Goal: Task Accomplishment & Management: Manage account settings

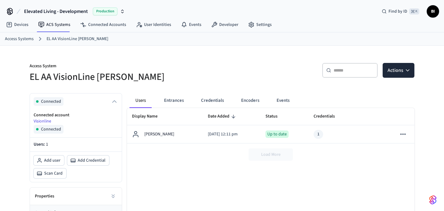
click at [165, 32] on nav "Devices ACS Systems Connected Accounts User Identities Events Developer Settings" at bounding box center [138, 25] width 275 height 14
click at [158, 27] on link "User Identities" at bounding box center [153, 24] width 45 height 11
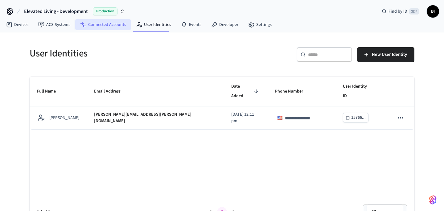
click at [108, 26] on link "Connected Accounts" at bounding box center [103, 24] width 56 height 11
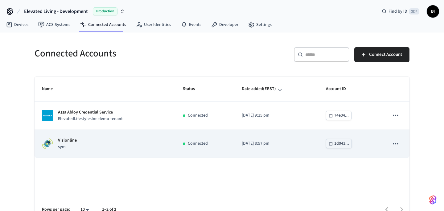
click at [68, 141] on p "Visionline" at bounding box center [67, 140] width 19 height 6
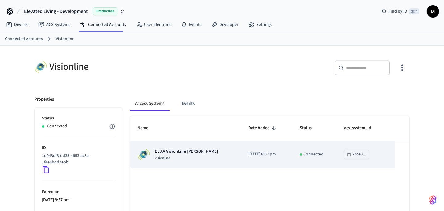
click at [173, 150] on p "EL AA VisionLine [PERSON_NAME]" at bounding box center [187, 151] width 64 height 6
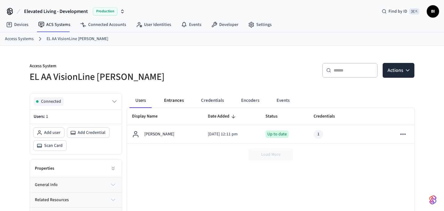
click at [172, 98] on button "Entrances" at bounding box center [174, 100] width 30 height 15
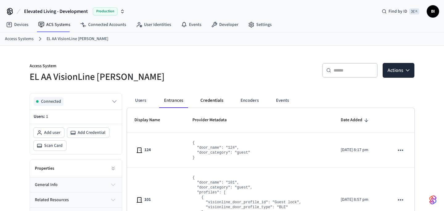
click at [215, 100] on button "Credentials" at bounding box center [212, 100] width 33 height 15
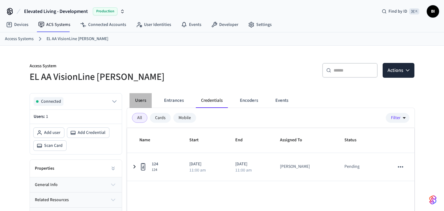
click at [140, 99] on button "Users" at bounding box center [141, 100] width 22 height 15
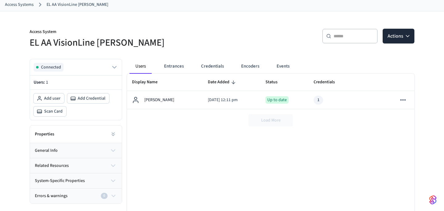
scroll to position [36, 0]
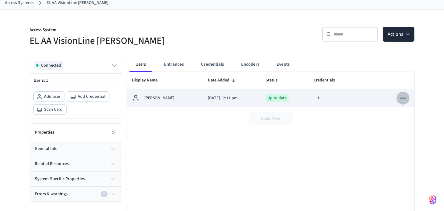
click at [402, 98] on icon "sticky table" at bounding box center [403, 98] width 8 height 8
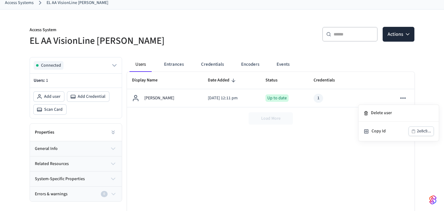
click at [369, 156] on div at bounding box center [222, 105] width 444 height 211
click at [393, 37] on button "Actions" at bounding box center [399, 34] width 32 height 15
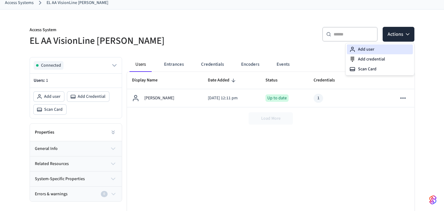
click at [379, 49] on div "Add user" at bounding box center [380, 49] width 66 height 10
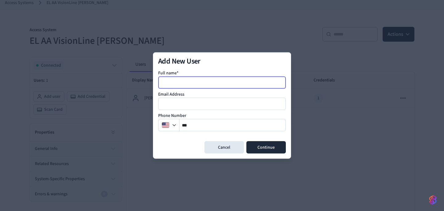
click at [198, 80] on input at bounding box center [222, 82] width 127 height 7
type input "******"
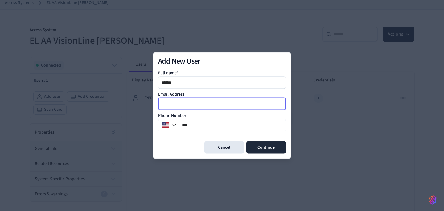
click at [180, 106] on input "email" at bounding box center [222, 103] width 127 height 7
type input "*****"
type input "*********"
type input "**********"
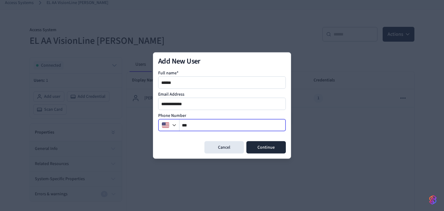
click at [205, 127] on input "**" at bounding box center [233, 125] width 106 height 7
type input "**********"
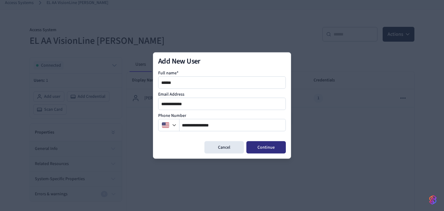
click at [271, 147] on button "Continue" at bounding box center [265, 147] width 39 height 12
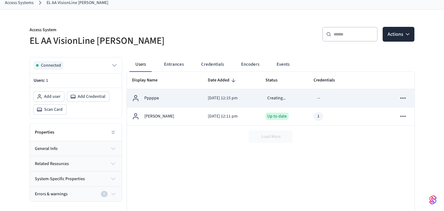
click at [405, 97] on icon "sticky table" at bounding box center [402, 97] width 5 height 1
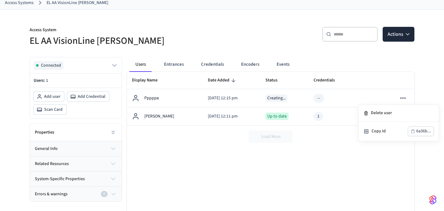
click at [359, 178] on div at bounding box center [222, 105] width 444 height 211
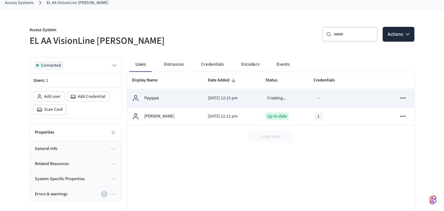
click at [261, 98] on td "2025/09/09 at 12:15 pm" at bounding box center [232, 98] width 58 height 18
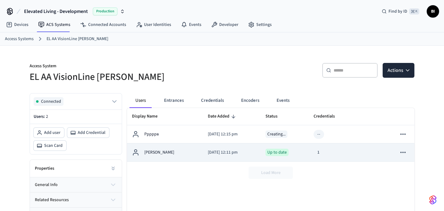
scroll to position [36, 0]
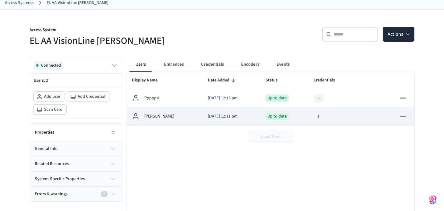
click at [344, 111] on td "1" at bounding box center [337, 116] width 57 height 18
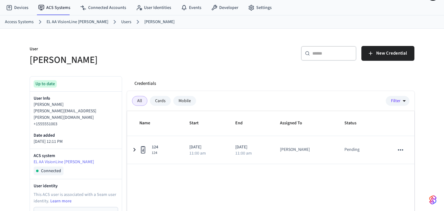
scroll to position [28, 0]
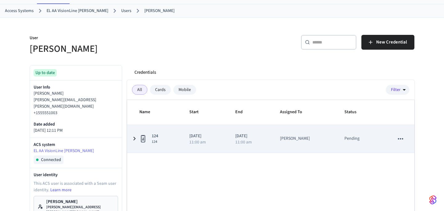
click at [134, 139] on icon "sticky table" at bounding box center [134, 139] width 7 height 8
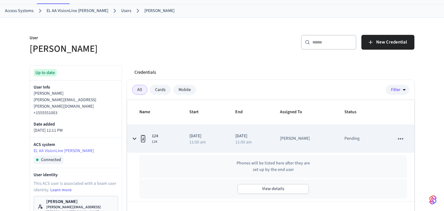
click at [134, 139] on icon "sticky table" at bounding box center [135, 139] width 4 height 2
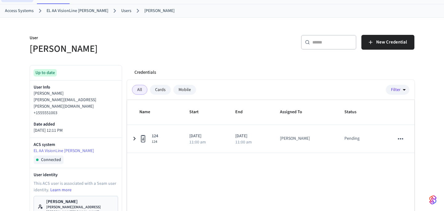
scroll to position [36, 0]
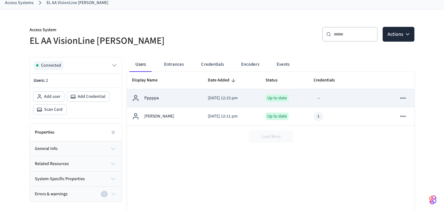
click at [405, 100] on icon "sticky table" at bounding box center [403, 98] width 8 height 8
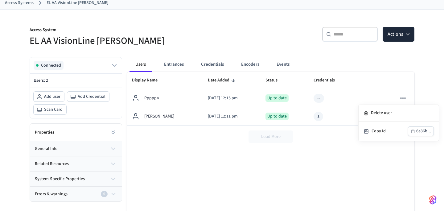
click at [364, 98] on div at bounding box center [222, 105] width 444 height 211
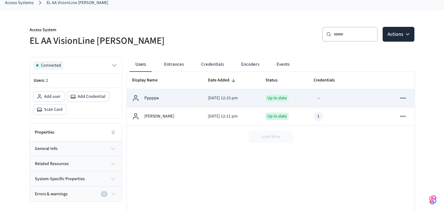
click at [333, 99] on div "--" at bounding box center [337, 98] width 47 height 9
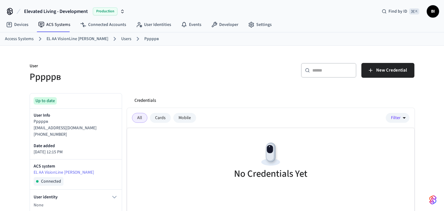
scroll to position [36, 0]
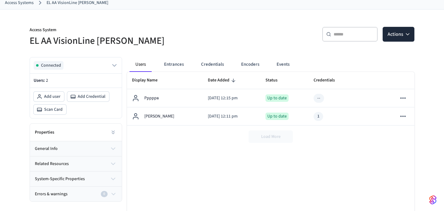
scroll to position [36, 0]
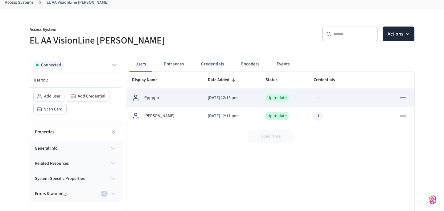
click at [164, 100] on div "Рррррв" at bounding box center [165, 97] width 66 height 7
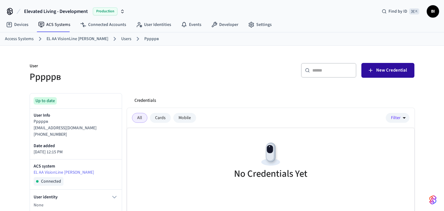
click at [397, 71] on span "New Credential" at bounding box center [391, 70] width 31 height 8
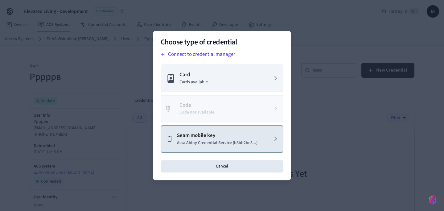
click at [224, 143] on p "Assa Abloy Credential Service (b8bb2be5...)" at bounding box center [217, 143] width 81 height 6
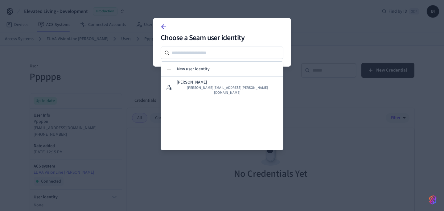
click at [162, 27] on icon at bounding box center [164, 27] width 4 height 0
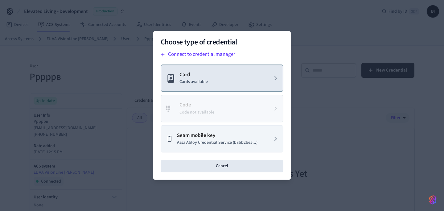
click at [209, 81] on button "Card Cards available" at bounding box center [222, 77] width 123 height 27
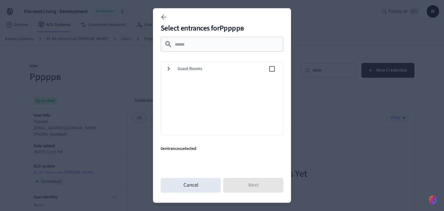
click at [169, 71] on icon at bounding box center [169, 69] width 8 height 8
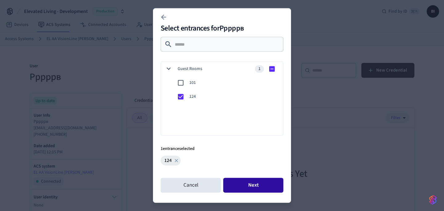
click at [260, 187] on button "Next" at bounding box center [253, 185] width 60 height 15
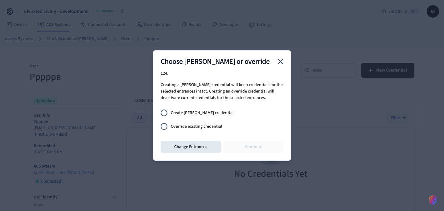
drag, startPoint x: 403, startPoint y: 192, endPoint x: 444, endPoint y: 198, distance: 41.7
click at [422, 192] on div at bounding box center [222, 105] width 444 height 211
click at [280, 61] on icon "close" at bounding box center [281, 62] width 6 height 6
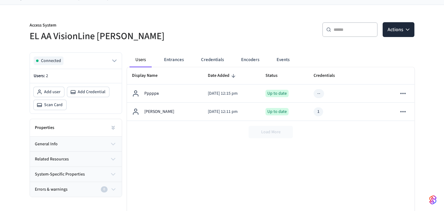
scroll to position [39, 0]
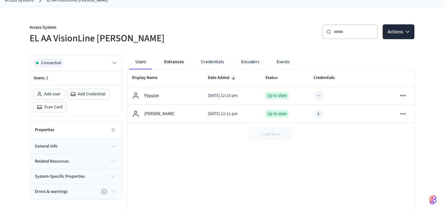
click at [174, 63] on button "Entrances" at bounding box center [174, 62] width 30 height 15
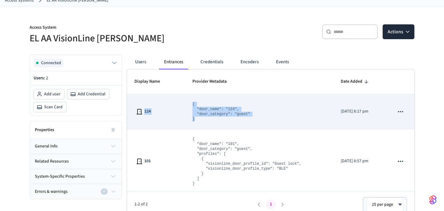
drag, startPoint x: 169, startPoint y: 102, endPoint x: 283, endPoint y: 128, distance: 116.8
click at [283, 128] on tr "124 { "door_name": "124", "door_category": "guest" } 2025/09/08 at 8:17 pm" at bounding box center [271, 111] width 288 height 35
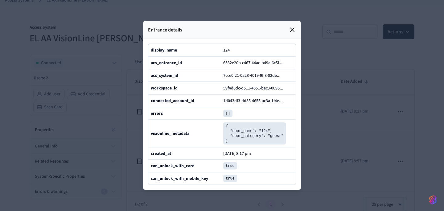
click at [291, 28] on icon at bounding box center [293, 30] width 4 height 4
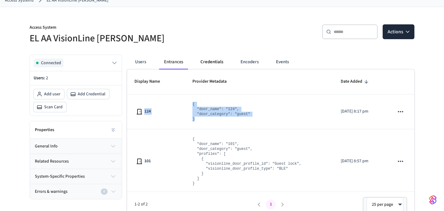
click at [209, 60] on button "Credentials" at bounding box center [212, 62] width 33 height 15
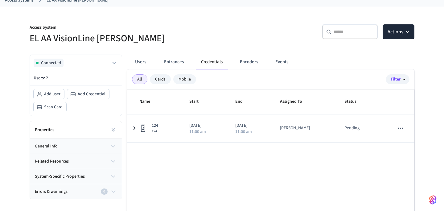
click at [176, 63] on button "Entrances" at bounding box center [174, 62] width 30 height 15
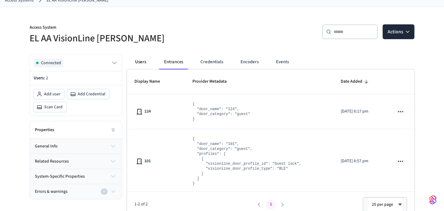
click at [141, 61] on button "Users" at bounding box center [141, 62] width 22 height 15
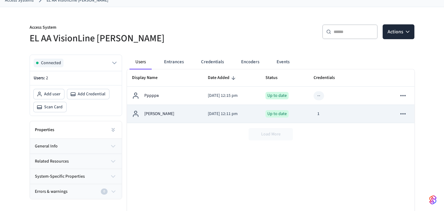
click at [155, 115] on p "[PERSON_NAME]" at bounding box center [159, 114] width 30 height 6
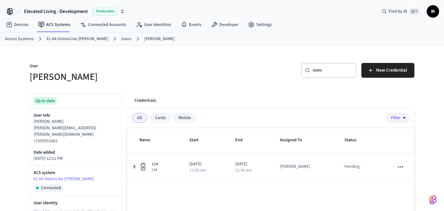
scroll to position [17, 0]
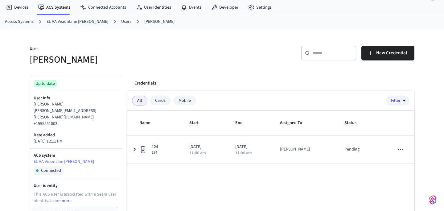
click at [185, 102] on div "Mobile" at bounding box center [184, 101] width 23 height 10
click at [165, 102] on div "Cards" at bounding box center [160, 101] width 21 height 10
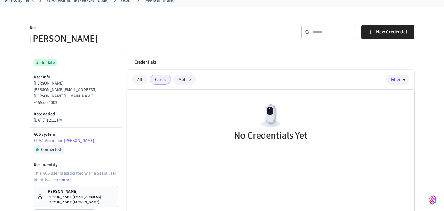
scroll to position [39, 0]
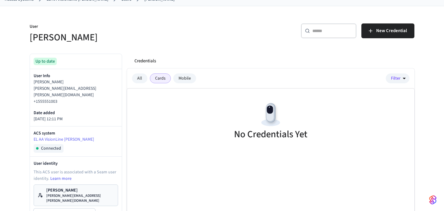
click at [185, 78] on div "Mobile" at bounding box center [184, 78] width 23 height 10
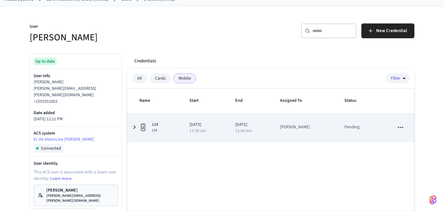
click at [134, 128] on icon "sticky table" at bounding box center [135, 128] width 2 height 4
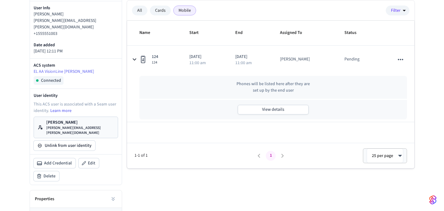
scroll to position [107, 0]
click at [64, 120] on p "[PERSON_NAME]" at bounding box center [80, 123] width 68 height 6
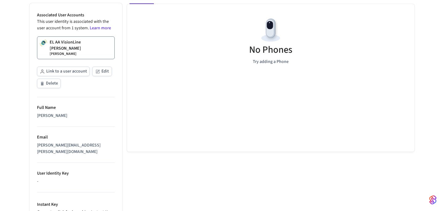
scroll to position [2, 0]
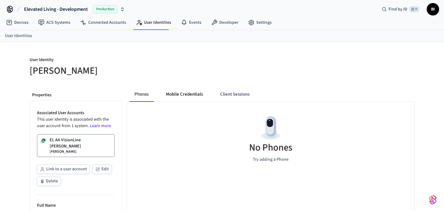
click at [183, 91] on button "Mobile Credentials" at bounding box center [184, 94] width 47 height 15
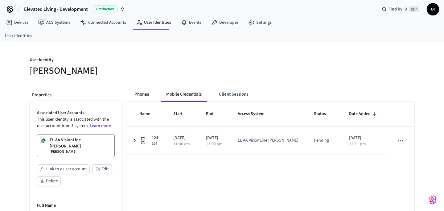
click at [144, 97] on button "Phones" at bounding box center [142, 94] width 24 height 15
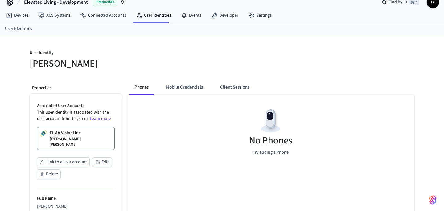
scroll to position [48, 0]
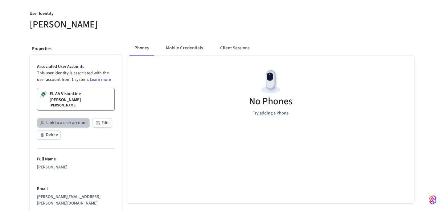
click at [60, 118] on button "Link to a user account" at bounding box center [63, 123] width 53 height 10
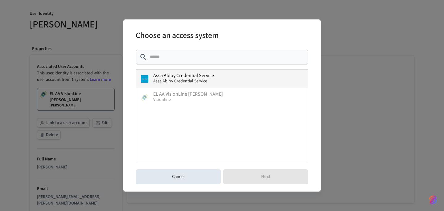
click at [184, 81] on span "Assa Abloy Credential Service" at bounding box center [180, 81] width 54 height 6
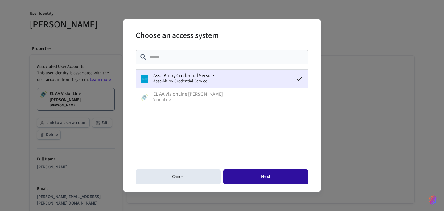
click at [262, 180] on button "Next" at bounding box center [265, 176] width 85 height 15
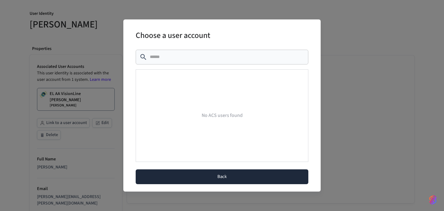
click at [239, 178] on button "Back" at bounding box center [222, 176] width 173 height 15
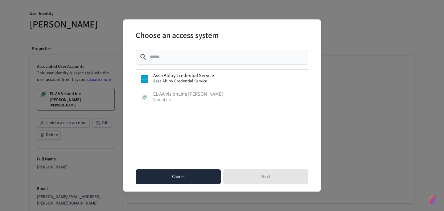
click at [197, 173] on button "Cancel" at bounding box center [178, 176] width 85 height 15
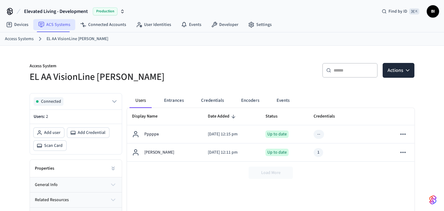
click at [59, 24] on link "ACS Systems" at bounding box center [54, 24] width 42 height 11
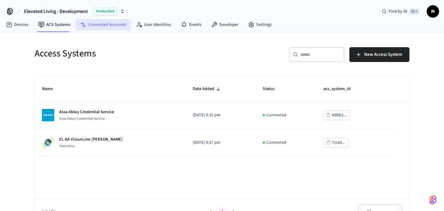
click at [115, 22] on link "Connected Accounts" at bounding box center [103, 24] width 56 height 11
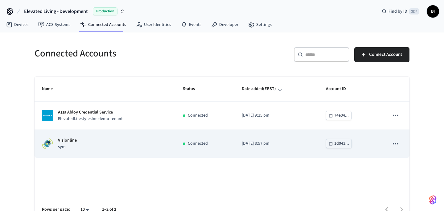
click at [83, 143] on div "Visionline sym" at bounding box center [105, 143] width 126 height 13
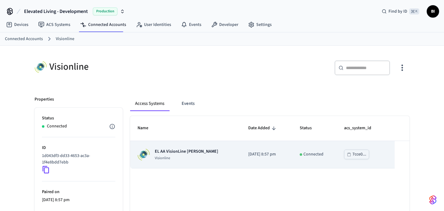
click at [180, 154] on p "EL AA VisionLine [PERSON_NAME]" at bounding box center [187, 151] width 64 height 6
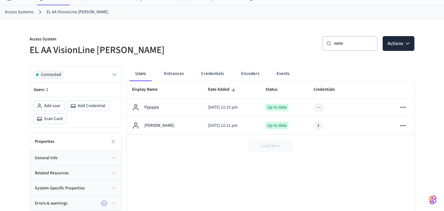
scroll to position [27, 0]
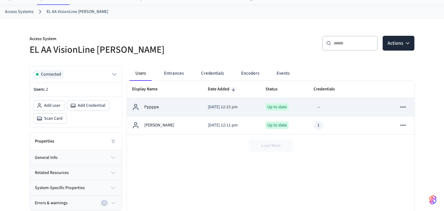
click at [405, 109] on icon "sticky table" at bounding box center [403, 107] width 8 height 8
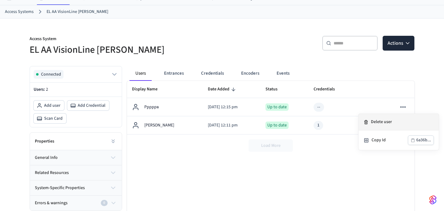
click at [388, 124] on li "Delete user" at bounding box center [399, 122] width 80 height 17
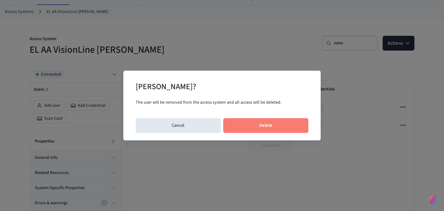
click at [272, 129] on button "Delete" at bounding box center [265, 125] width 85 height 15
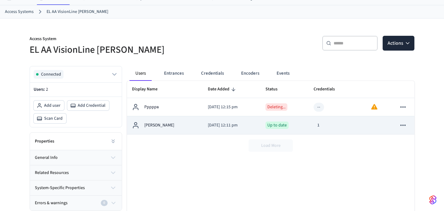
click at [301, 126] on div "Up to date" at bounding box center [285, 125] width 38 height 7
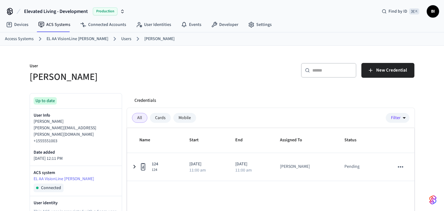
scroll to position [24, 0]
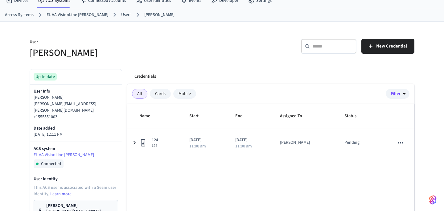
click at [185, 94] on div "Mobile" at bounding box center [184, 94] width 23 height 10
click at [159, 90] on div "Cards" at bounding box center [160, 94] width 21 height 10
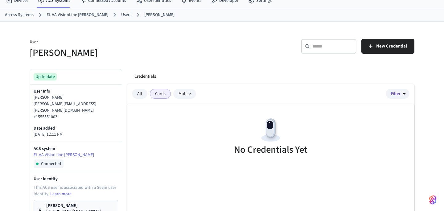
click at [188, 99] on div "All Cards Mobile Filter" at bounding box center [271, 94] width 288 height 20
click at [188, 97] on div "Mobile" at bounding box center [184, 94] width 23 height 10
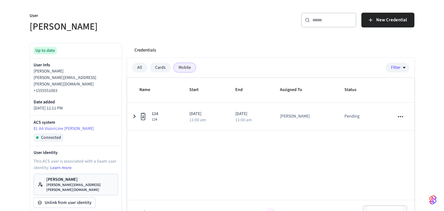
scroll to position [0, 0]
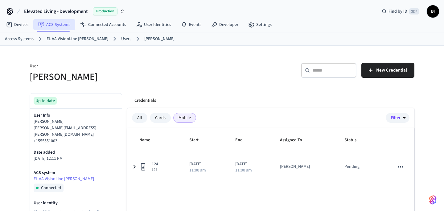
click at [56, 28] on link "ACS Systems" at bounding box center [54, 24] width 42 height 11
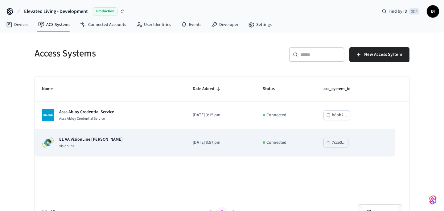
click at [95, 141] on p "EL AA VisionLine [PERSON_NAME]" at bounding box center [91, 139] width 64 height 6
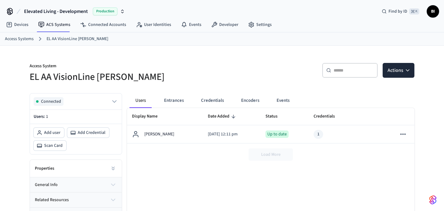
scroll to position [19, 0]
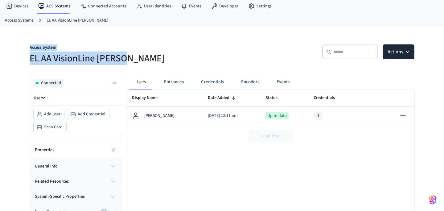
drag, startPoint x: 27, startPoint y: 46, endPoint x: 166, endPoint y: 58, distance: 140.0
click at [166, 58] on div "Access System EL AA VisionLine Daniel" at bounding box center [120, 51] width 196 height 28
click at [73, 54] on h5 "EL AA VisionLine [PERSON_NAME]" at bounding box center [124, 58] width 189 height 13
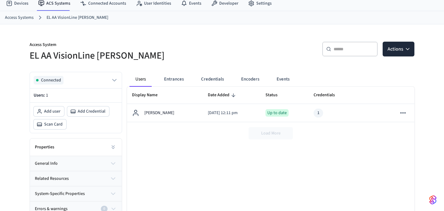
scroll to position [23, 0]
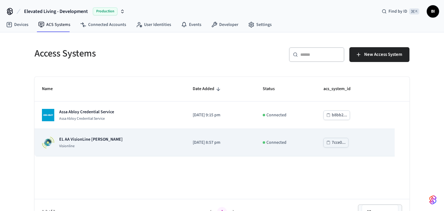
click at [341, 143] on div "7cce0..." at bounding box center [339, 143] width 14 height 8
click at [285, 143] on p "Connected" at bounding box center [277, 142] width 20 height 6
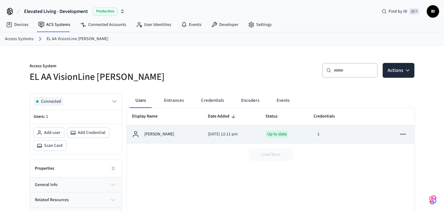
click at [181, 134] on div "[PERSON_NAME]" at bounding box center [165, 133] width 66 height 7
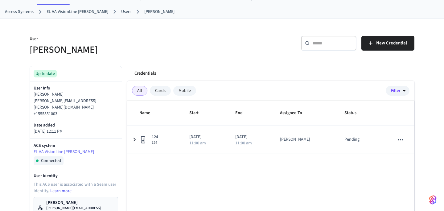
scroll to position [28, 0]
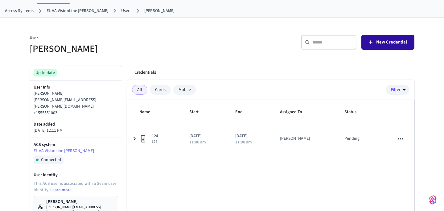
click at [396, 46] on button "New Credential" at bounding box center [388, 42] width 53 height 15
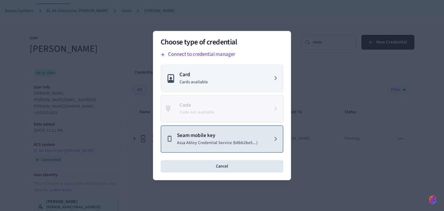
click at [227, 143] on p "Assa Abloy Credential Service (b8bb2be5...)" at bounding box center [217, 143] width 81 height 6
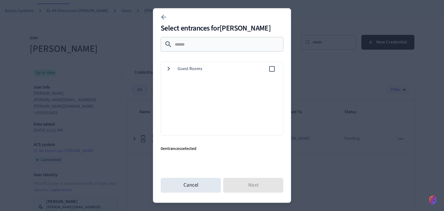
click at [161, 68] on div "Guest Rooms" at bounding box center [221, 69] width 125 height 14
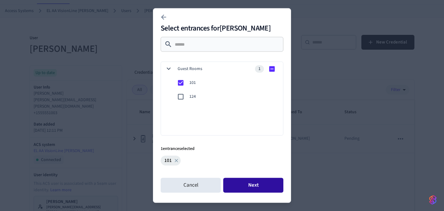
click at [256, 188] on button "Next" at bounding box center [253, 185] width 60 height 15
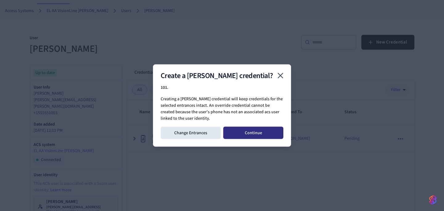
click at [259, 133] on button "Continue" at bounding box center [253, 133] width 60 height 12
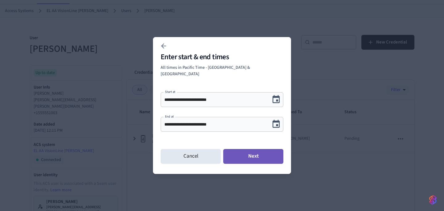
click at [257, 149] on button "Next" at bounding box center [253, 156] width 60 height 15
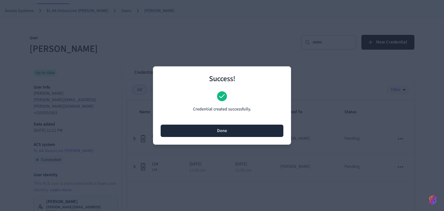
click at [244, 132] on button "Done" at bounding box center [222, 131] width 123 height 12
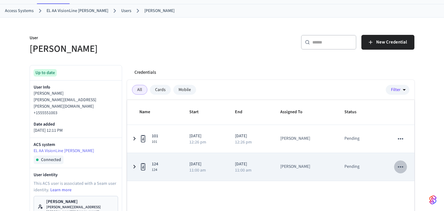
click at [401, 168] on icon "sticky table" at bounding box center [401, 167] width 8 height 8
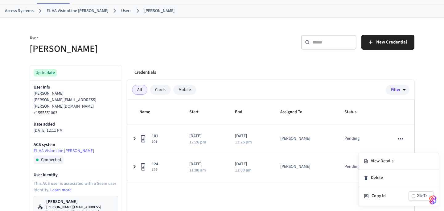
click at [425, 116] on div at bounding box center [222, 105] width 444 height 211
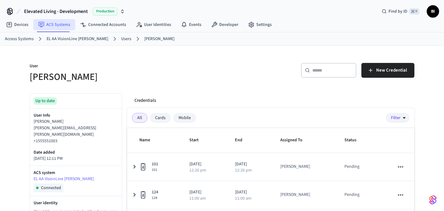
click at [53, 23] on link "ACS Systems" at bounding box center [54, 24] width 42 height 11
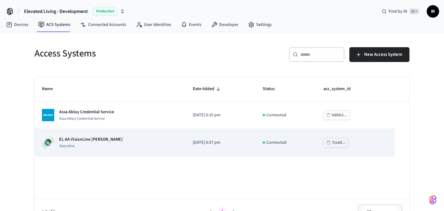
click at [145, 143] on div "EL AA VisionLine Daniel Visionline" at bounding box center [110, 142] width 136 height 12
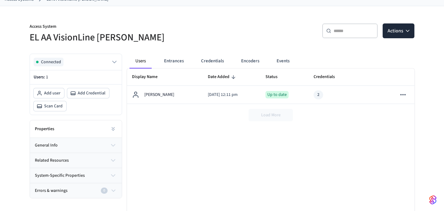
scroll to position [56, 0]
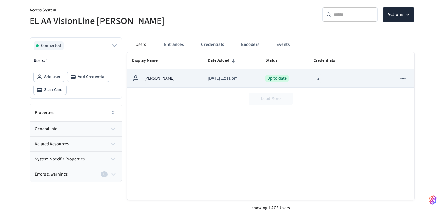
click at [404, 78] on icon "sticky table" at bounding box center [402, 78] width 5 height 1
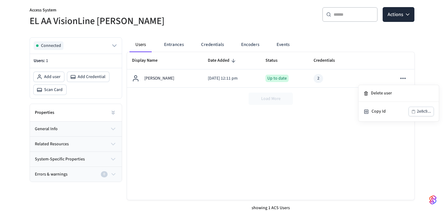
click at [424, 50] on div at bounding box center [222, 105] width 444 height 211
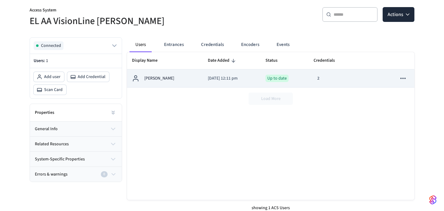
click at [160, 78] on p "Jane Doe" at bounding box center [159, 78] width 30 height 6
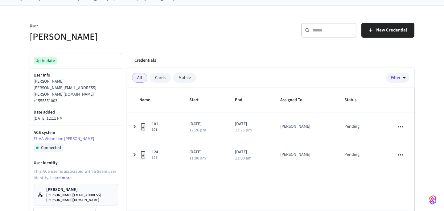
scroll to position [41, 0]
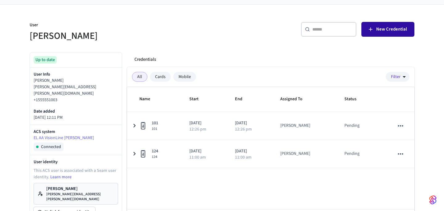
click at [394, 32] on span "New Credential" at bounding box center [391, 29] width 31 height 8
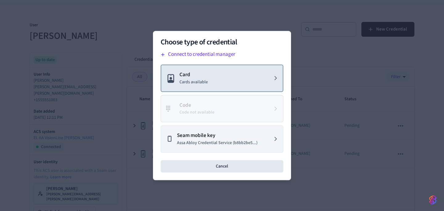
click at [238, 73] on button "Card Cards available" at bounding box center [222, 77] width 123 height 27
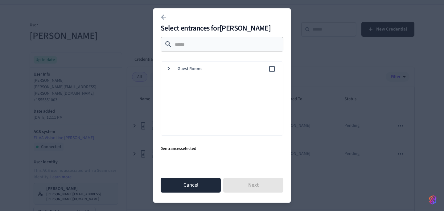
click at [185, 188] on button "Cancel" at bounding box center [191, 185] width 60 height 15
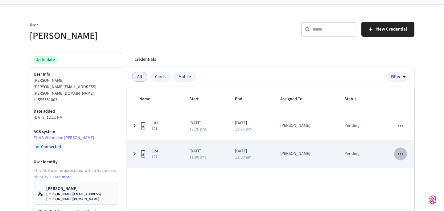
click at [403, 155] on icon "sticky table" at bounding box center [400, 153] width 5 height 1
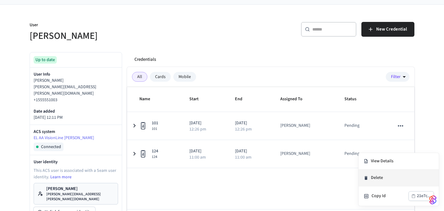
click at [384, 178] on li "Delete" at bounding box center [399, 178] width 80 height 17
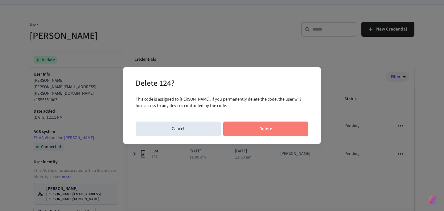
click at [264, 129] on button "Delete" at bounding box center [265, 129] width 85 height 15
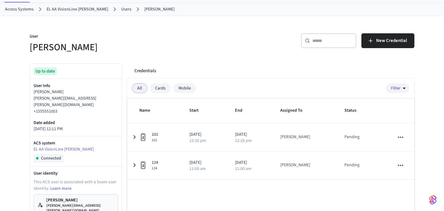
scroll to position [61, 0]
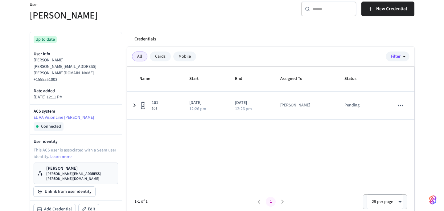
click at [158, 55] on div "Cards" at bounding box center [160, 57] width 21 height 10
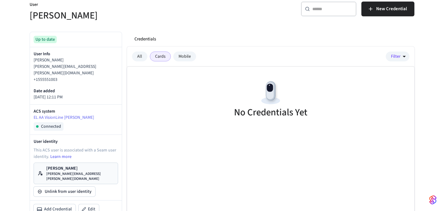
click at [185, 57] on div "Mobile" at bounding box center [184, 57] width 23 height 10
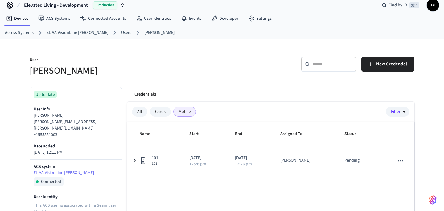
scroll to position [0, 0]
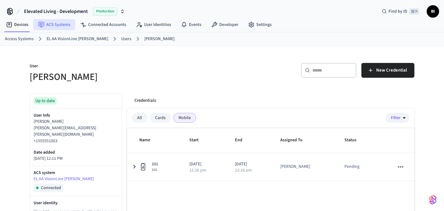
click at [51, 22] on link "ACS Systems" at bounding box center [54, 24] width 42 height 11
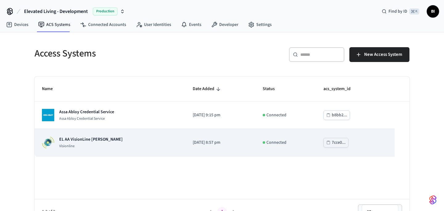
click at [97, 138] on p "EL AA VisionLine [PERSON_NAME]" at bounding box center [91, 139] width 64 height 6
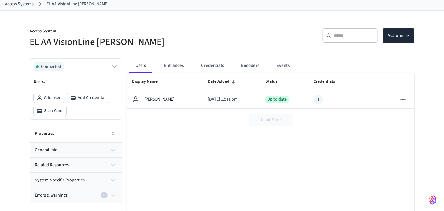
scroll to position [36, 0]
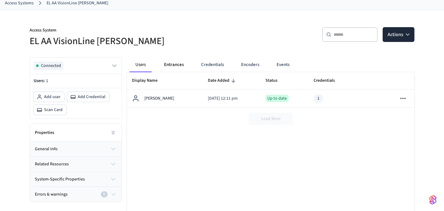
click at [172, 66] on button "Entrances" at bounding box center [174, 64] width 30 height 15
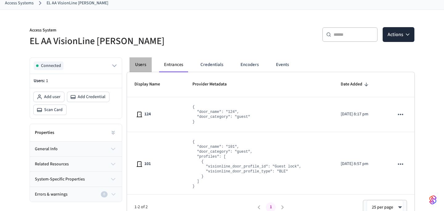
click at [136, 64] on button "Users" at bounding box center [141, 64] width 22 height 15
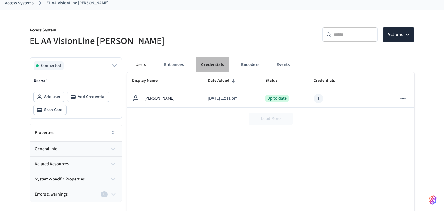
click at [213, 65] on button "Credentials" at bounding box center [212, 64] width 33 height 15
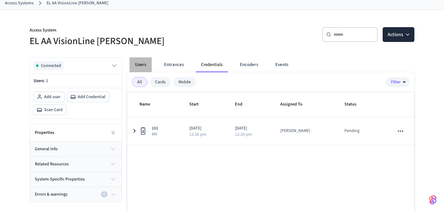
click at [144, 63] on button "Users" at bounding box center [141, 64] width 22 height 15
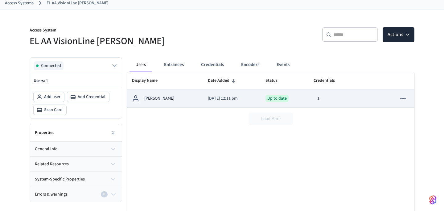
click at [177, 100] on div "[PERSON_NAME]" at bounding box center [165, 98] width 66 height 7
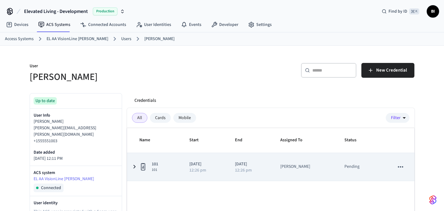
click at [135, 169] on icon "sticky table" at bounding box center [134, 167] width 7 height 8
click at [135, 169] on icon "sticky table" at bounding box center [135, 166] width 8 height 7
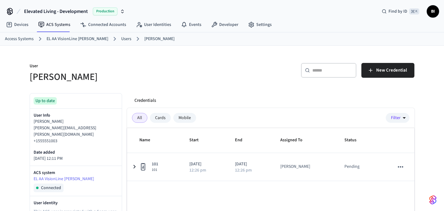
scroll to position [36, 0]
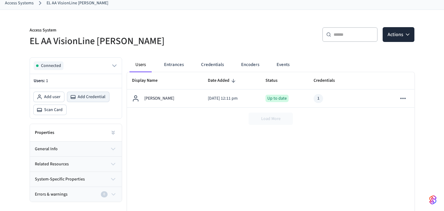
click at [88, 97] on span "Add Credential" at bounding box center [92, 97] width 28 height 6
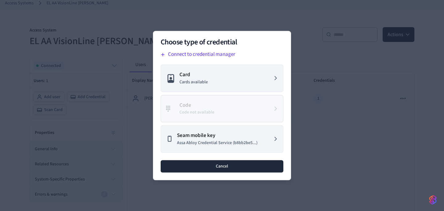
click at [246, 168] on button "Cancel" at bounding box center [222, 166] width 123 height 12
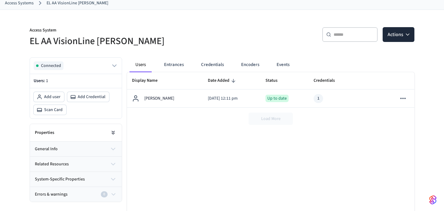
click at [107, 132] on button at bounding box center [113, 132] width 12 height 12
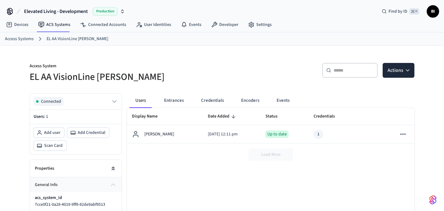
scroll to position [1, 0]
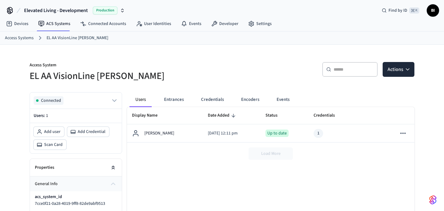
click at [114, 167] on icon at bounding box center [113, 166] width 2 height 1
click at [26, 25] on link "Devices" at bounding box center [17, 23] width 32 height 11
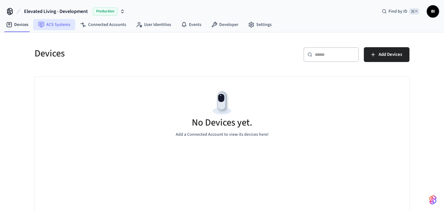
click at [57, 25] on link "ACS Systems" at bounding box center [54, 24] width 42 height 11
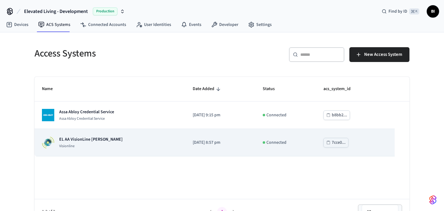
click at [83, 144] on div "EL AA VisionLine Daniel Visionline" at bounding box center [91, 142] width 64 height 12
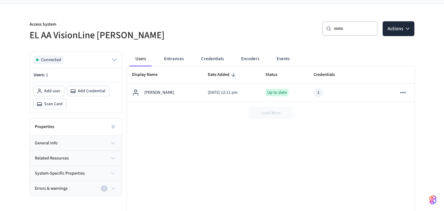
scroll to position [46, 0]
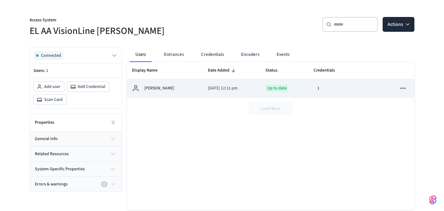
click at [351, 90] on div "1" at bounding box center [337, 88] width 47 height 9
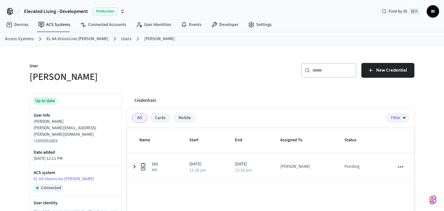
scroll to position [17, 0]
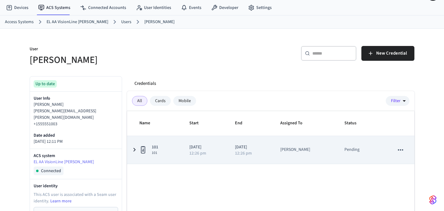
click at [135, 150] on icon "sticky table" at bounding box center [135, 150] width 2 height 4
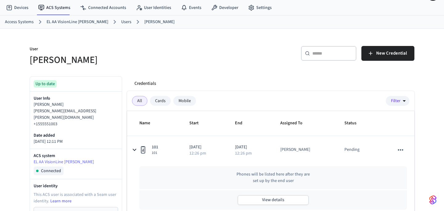
click at [187, 102] on div "Mobile" at bounding box center [184, 101] width 23 height 10
click at [158, 100] on div "Cards" at bounding box center [160, 101] width 21 height 10
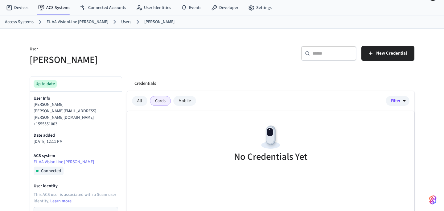
click at [183, 100] on div "Mobile" at bounding box center [184, 101] width 23 height 10
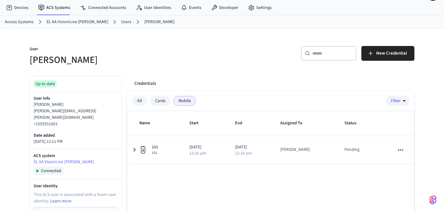
scroll to position [29, 0]
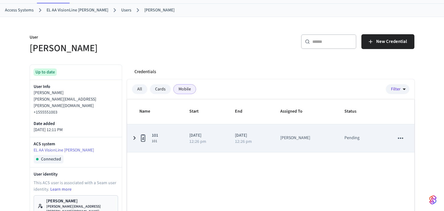
click at [136, 139] on icon "sticky table" at bounding box center [134, 138] width 7 height 8
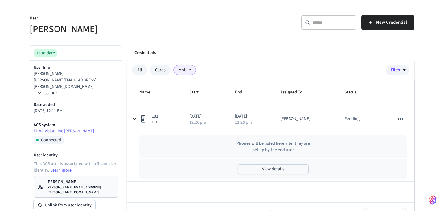
scroll to position [49, 0]
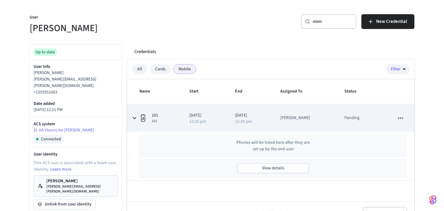
click at [135, 118] on icon "sticky table" at bounding box center [135, 117] width 8 height 7
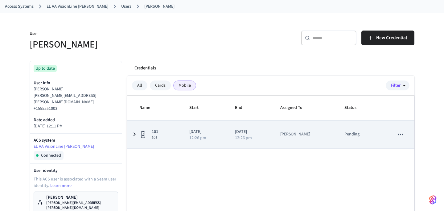
scroll to position [32, 0]
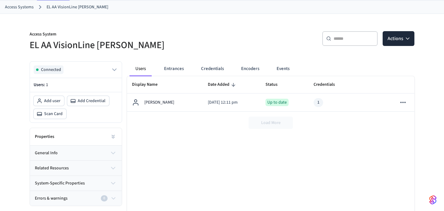
scroll to position [46, 0]
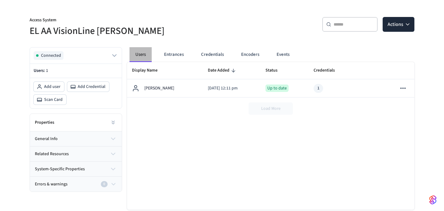
click at [137, 52] on button "Users" at bounding box center [141, 54] width 22 height 15
click at [146, 53] on button "Users" at bounding box center [141, 54] width 22 height 15
click at [407, 26] on icon "button" at bounding box center [408, 24] width 6 height 6
click at [427, 78] on div "Access System EL AA VisionLine Daniel ​ ​ Actions Connected Users: 1 Add user A…" at bounding box center [222, 113] width 444 height 226
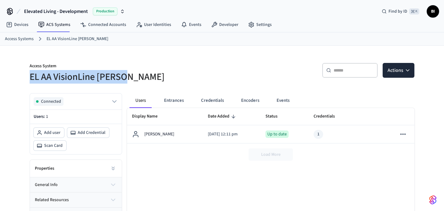
drag, startPoint x: 29, startPoint y: 77, endPoint x: 173, endPoint y: 78, distance: 143.5
click at [173, 79] on h5 "EL AA VisionLine [PERSON_NAME]" at bounding box center [124, 77] width 189 height 13
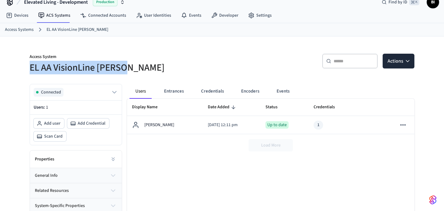
scroll to position [14, 0]
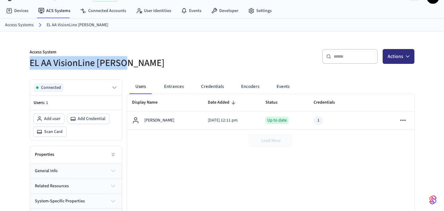
click at [403, 60] on button "Actions" at bounding box center [399, 56] width 32 height 15
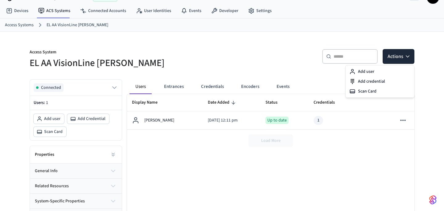
click at [430, 180] on div "Access System EL AA VisionLine Daniel ​ ​ Actions Connected Users: 1 Add user A…" at bounding box center [222, 145] width 444 height 226
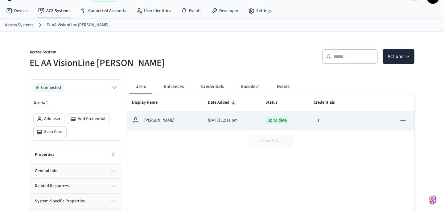
click at [232, 121] on p "2025/09/09 at 12:11 pm" at bounding box center [232, 120] width 48 height 6
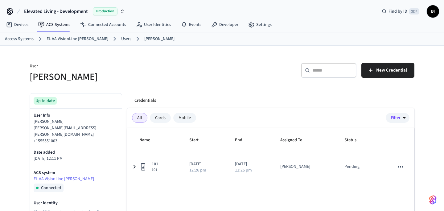
scroll to position [14, 0]
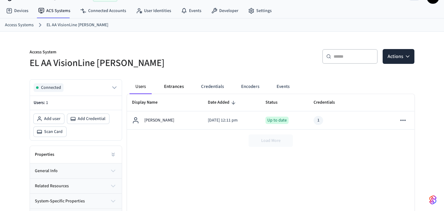
click at [178, 89] on button "Entrances" at bounding box center [174, 86] width 30 height 15
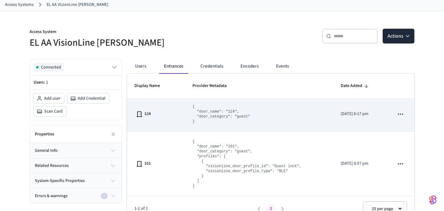
scroll to position [45, 0]
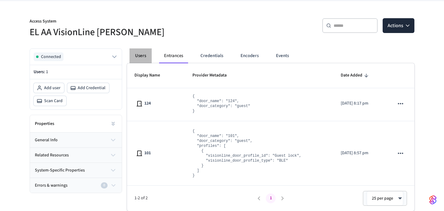
click at [144, 55] on button "Users" at bounding box center [141, 55] width 22 height 15
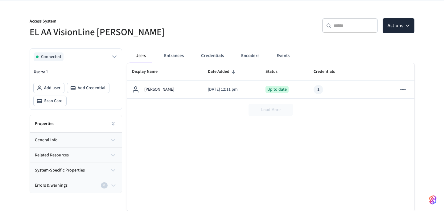
click at [282, 108] on div "Load More" at bounding box center [271, 110] width 288 height 22
click at [407, 29] on button "Actions" at bounding box center [399, 25] width 32 height 15
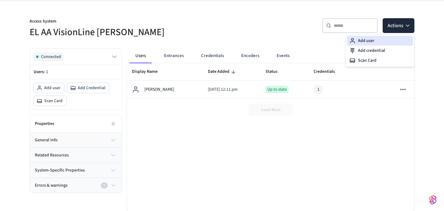
click at [381, 44] on div "Add user" at bounding box center [380, 41] width 66 height 10
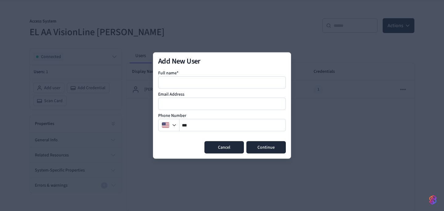
click at [223, 152] on button "Cancel" at bounding box center [224, 147] width 39 height 12
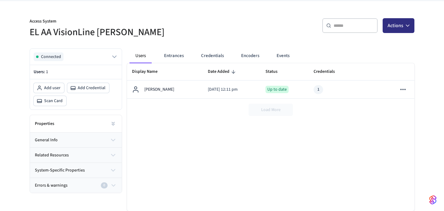
click at [405, 23] on icon "button" at bounding box center [408, 26] width 6 height 6
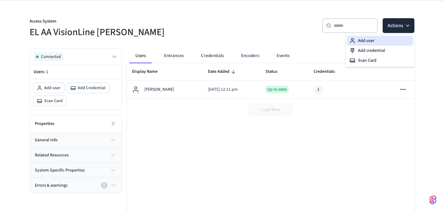
click at [371, 41] on div "Add user" at bounding box center [380, 41] width 66 height 10
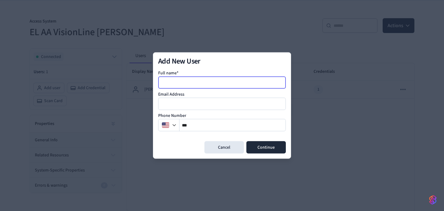
click at [195, 82] on input at bounding box center [222, 82] width 127 height 7
type input "*"
type input "****"
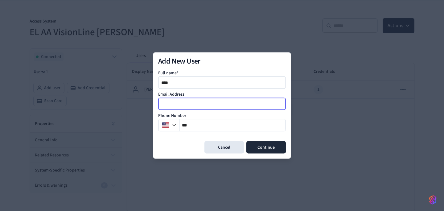
click at [175, 102] on input "email" at bounding box center [222, 103] width 127 height 7
type input "**********"
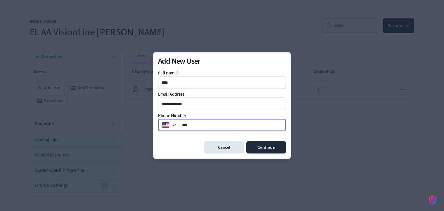
click at [219, 124] on input "**" at bounding box center [233, 125] width 106 height 7
type input "**********"
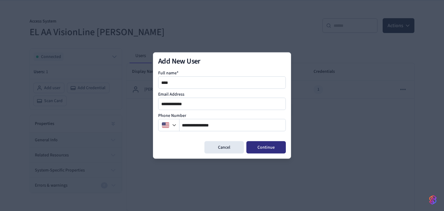
click at [267, 146] on button "Continue" at bounding box center [265, 147] width 39 height 12
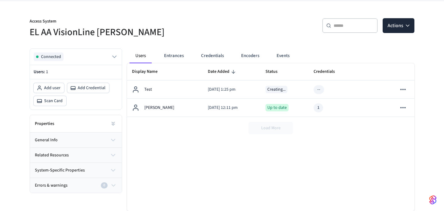
click at [401, 37] on div "​ ​ Actions" at bounding box center [320, 28] width 189 height 20
click at [401, 14] on div "​ ​ Actions" at bounding box center [316, 25] width 196 height 28
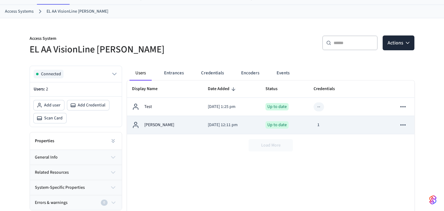
scroll to position [60, 0]
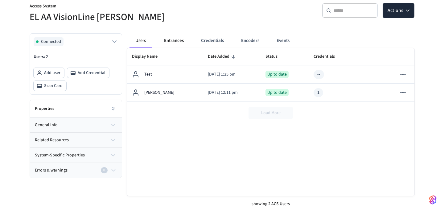
click at [177, 46] on button "Entrances" at bounding box center [174, 40] width 30 height 15
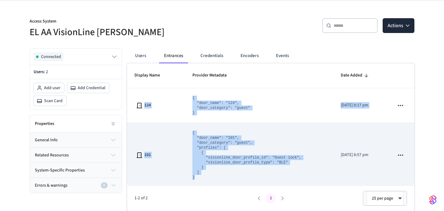
drag, startPoint x: 186, startPoint y: 75, endPoint x: 305, endPoint y: 178, distance: 157.7
click at [305, 178] on table "Display Name Provider Metadata Date Added 124 { "door_name": "124", "door_categ…" at bounding box center [271, 125] width 288 height 124
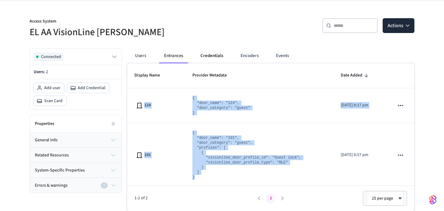
click at [205, 59] on button "Credentials" at bounding box center [212, 55] width 33 height 15
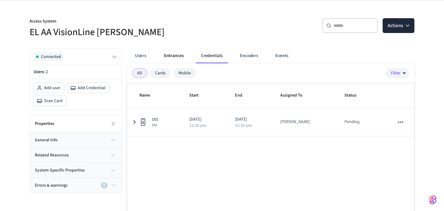
click at [174, 56] on button "Entrances" at bounding box center [174, 55] width 30 height 15
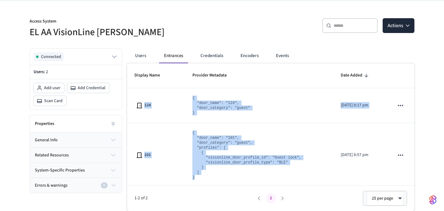
scroll to position [2, 0]
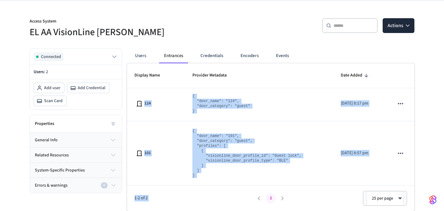
drag, startPoint x: 172, startPoint y: 89, endPoint x: 325, endPoint y: 198, distance: 188.8
click at [325, 199] on div "Display Name Provider Metadata Date Added 124 { "door_name": "124", "door_categ…" at bounding box center [271, 137] width 288 height 148
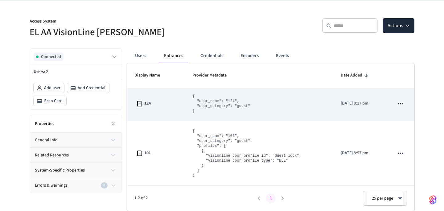
click at [178, 93] on td "124" at bounding box center [156, 103] width 58 height 35
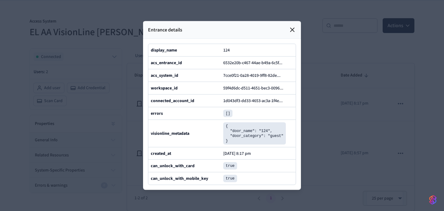
drag, startPoint x: 172, startPoint y: 93, endPoint x: 278, endPoint y: 137, distance: 114.9
click at [279, 138] on body "Elevated Living - Development Production Find by ID ⌘ K BI Devices ACS Systems …" at bounding box center [222, 83] width 444 height 256
click at [293, 31] on icon at bounding box center [292, 29] width 7 height 7
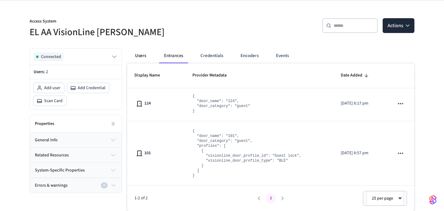
click at [137, 54] on button "Users" at bounding box center [141, 55] width 22 height 15
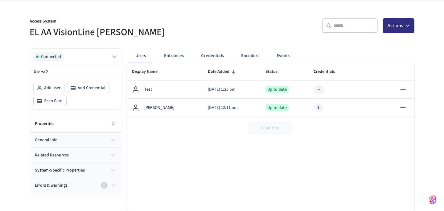
click at [391, 29] on button "Actions" at bounding box center [399, 25] width 32 height 15
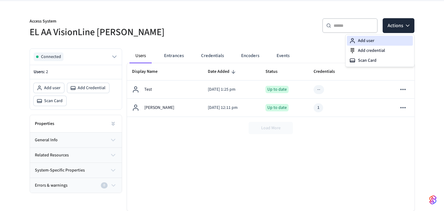
click at [375, 41] on div "Add user" at bounding box center [380, 41] width 66 height 10
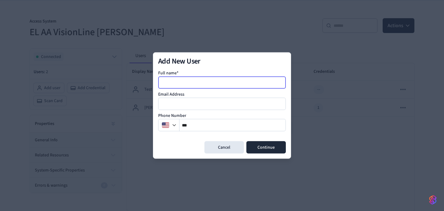
click at [187, 83] on input at bounding box center [222, 82] width 127 height 7
type input "******"
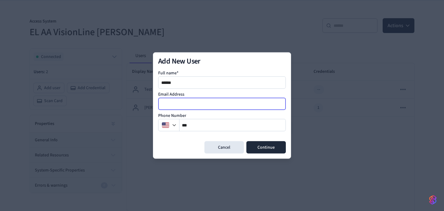
click at [177, 106] on input "email" at bounding box center [222, 103] width 127 height 7
type input "**********"
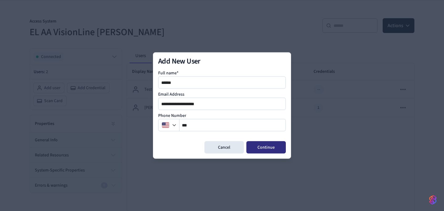
click at [266, 146] on button "Continue" at bounding box center [265, 147] width 39 height 12
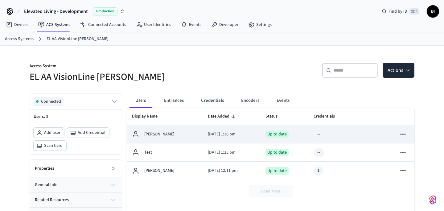
click at [174, 135] on div "[PERSON_NAME]" at bounding box center [165, 133] width 66 height 7
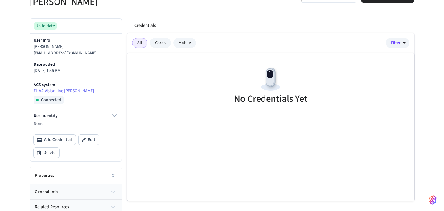
scroll to position [43, 0]
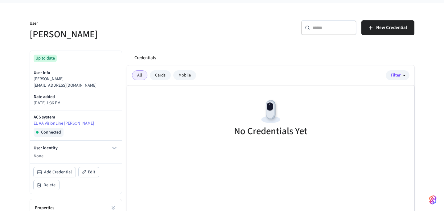
click at [163, 78] on div "Cards" at bounding box center [160, 75] width 21 height 10
click at [184, 79] on div "Mobile" at bounding box center [184, 75] width 23 height 10
click at [139, 77] on div "All" at bounding box center [139, 75] width 15 height 10
click at [400, 75] on button "Filter" at bounding box center [398, 75] width 24 height 10
click at [274, 43] on div at bounding box center [222, 105] width 444 height 211
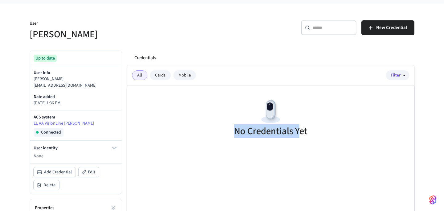
drag, startPoint x: 234, startPoint y: 134, endPoint x: 335, endPoint y: 137, distance: 101.2
click at [332, 135] on div "No Credentials Yet" at bounding box center [271, 118] width 288 height 67
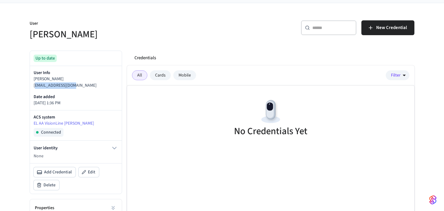
drag, startPoint x: 35, startPoint y: 87, endPoint x: 102, endPoint y: 92, distance: 67.7
click at [102, 92] on div "User Info Bohdan ivanychko.b@gmail.com Date added 2025/09/09 at 1:36 PM" at bounding box center [76, 88] width 92 height 44
click at [187, 77] on div "Mobile" at bounding box center [184, 75] width 23 height 10
click at [164, 76] on div "Cards" at bounding box center [160, 75] width 21 height 10
click at [194, 77] on div "Mobile" at bounding box center [184, 75] width 23 height 10
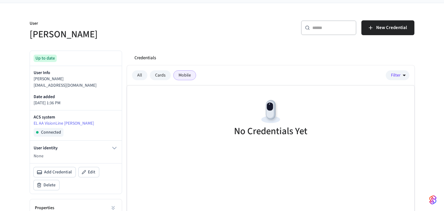
scroll to position [45, 0]
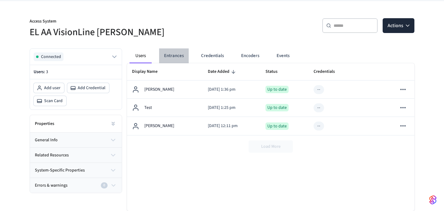
click at [172, 56] on button "Entrances" at bounding box center [174, 55] width 30 height 15
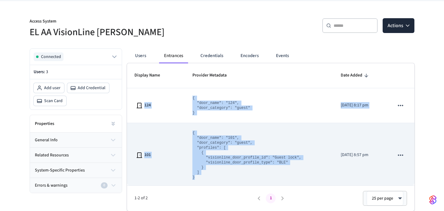
drag, startPoint x: 175, startPoint y: 94, endPoint x: 255, endPoint y: 180, distance: 117.7
click at [255, 180] on tbody "124 { "door_name": "124", "door_category": "guest" } 2025/09/08 at 8:17 pm 101 …" at bounding box center [271, 137] width 288 height 99
click at [255, 180] on td "{ "door_name": "101", "door_category": "guest", "profiles": [ { "visionline_doo…" at bounding box center [259, 155] width 148 height 64
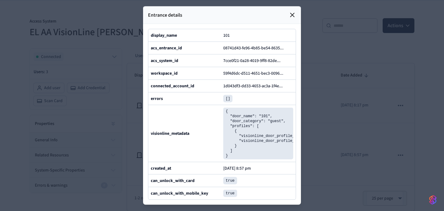
click at [292, 12] on icon at bounding box center [292, 14] width 7 height 7
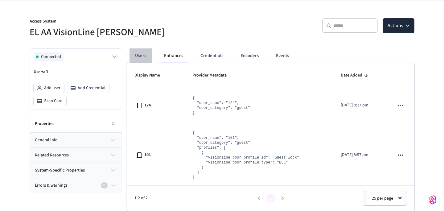
click at [139, 55] on button "Users" at bounding box center [141, 55] width 22 height 15
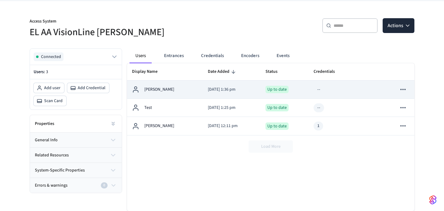
click at [254, 92] on p "[DATE] 1:36 pm" at bounding box center [232, 89] width 48 height 6
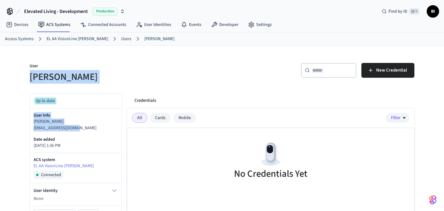
drag, startPoint x: 24, startPoint y: 78, endPoint x: 101, endPoint y: 127, distance: 91.0
click at [101, 127] on div "User Bohdan ​ ​ New Credential Up to date User Info Bohdan ivanychko.b@gmail.co…" at bounding box center [222, 183] width 395 height 274
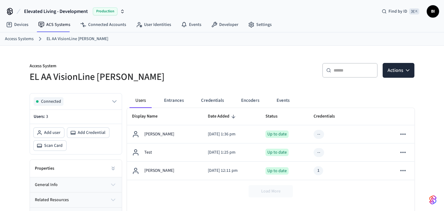
scroll to position [45, 0]
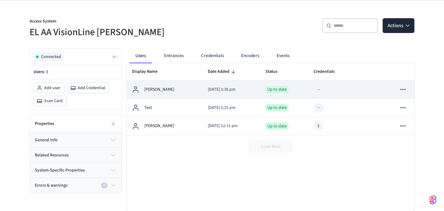
click at [404, 89] on icon "sticky table" at bounding box center [403, 89] width 8 height 8
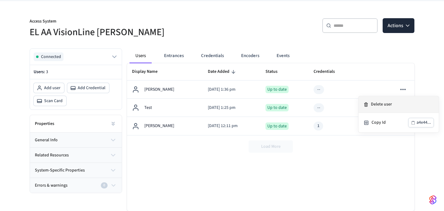
click at [385, 105] on li "Delete user" at bounding box center [399, 104] width 80 height 17
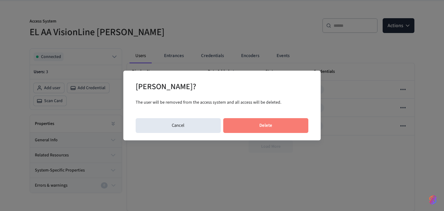
click at [263, 125] on button "Delete" at bounding box center [265, 125] width 85 height 15
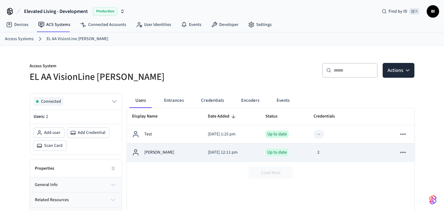
click at [152, 151] on p "[PERSON_NAME]" at bounding box center [159, 152] width 30 height 6
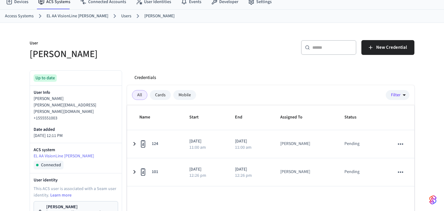
scroll to position [41, 0]
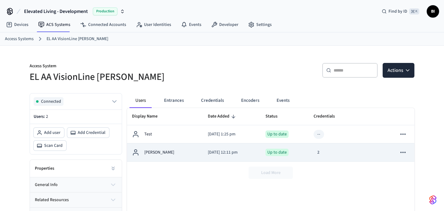
click at [176, 151] on div "[PERSON_NAME]" at bounding box center [165, 152] width 66 height 7
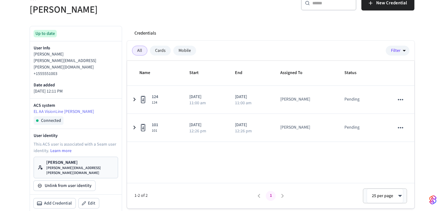
scroll to position [75, 0]
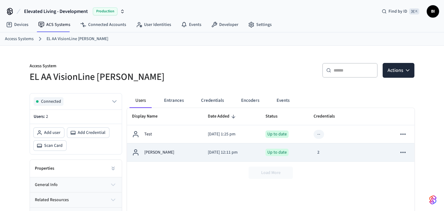
click at [404, 153] on icon "sticky table" at bounding box center [403, 152] width 8 height 8
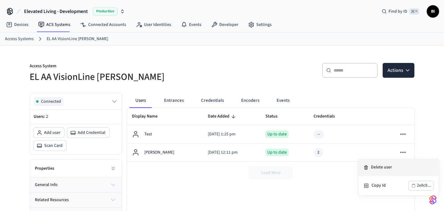
click at [385, 170] on li "Delete user" at bounding box center [399, 167] width 80 height 17
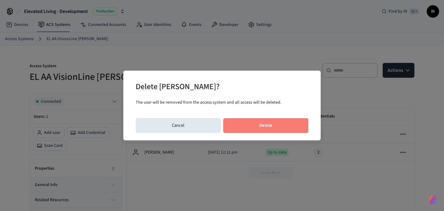
click at [275, 126] on button "Delete" at bounding box center [265, 125] width 85 height 15
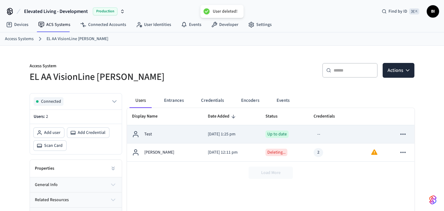
click at [403, 135] on icon "sticky table" at bounding box center [403, 134] width 8 height 8
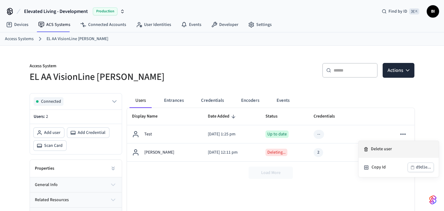
click at [385, 150] on li "Delete user" at bounding box center [399, 149] width 80 height 17
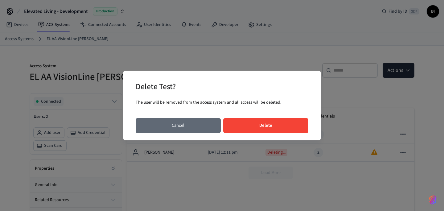
click at [172, 123] on button "Cancel" at bounding box center [178, 125] width 85 height 15
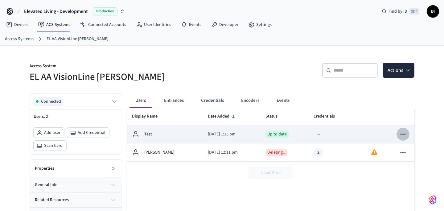
click at [405, 133] on icon "sticky table" at bounding box center [403, 134] width 8 height 8
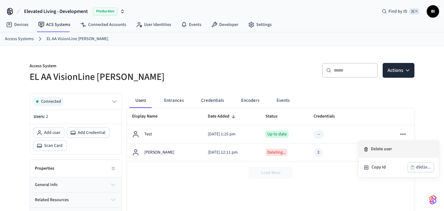
click at [384, 150] on li "Delete user" at bounding box center [399, 149] width 80 height 17
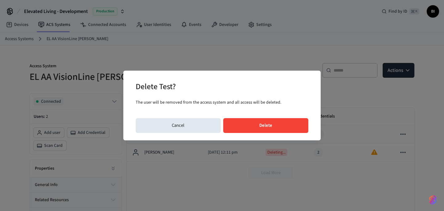
click at [240, 128] on button "Delete" at bounding box center [265, 125] width 85 height 15
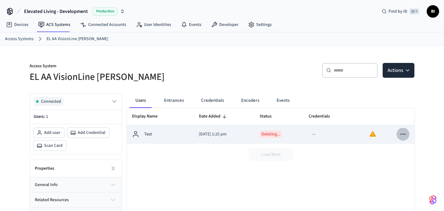
click at [405, 137] on icon "sticky table" at bounding box center [403, 134] width 8 height 8
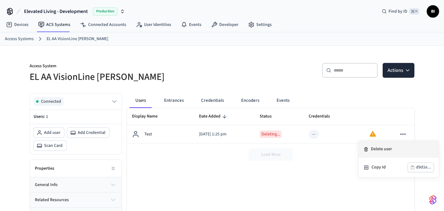
click at [389, 145] on li "Delete user" at bounding box center [399, 149] width 80 height 17
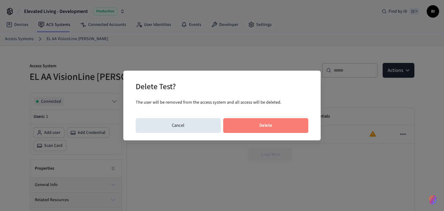
click at [264, 121] on button "Delete" at bounding box center [265, 125] width 85 height 15
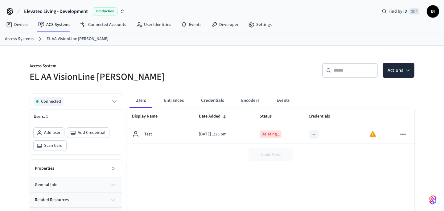
click at [416, 66] on div "Access System EL AA VisionLine [PERSON_NAME] ​ ​ Actions Connected Users: 1 Add…" at bounding box center [222, 159] width 395 height 226
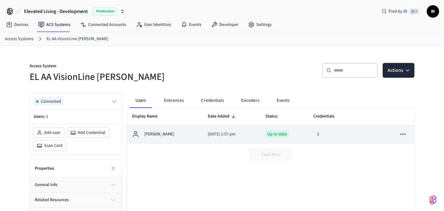
click at [255, 135] on p "[DATE] 1:57 pm" at bounding box center [232, 134] width 48 height 6
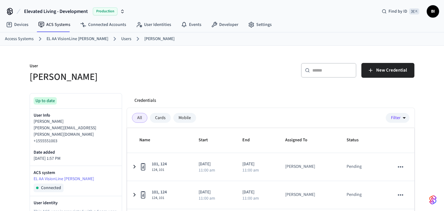
scroll to position [64, 0]
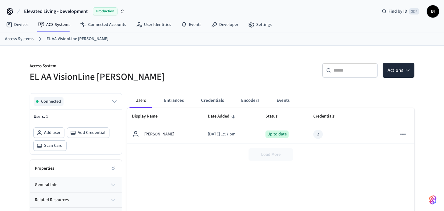
scroll to position [2, 0]
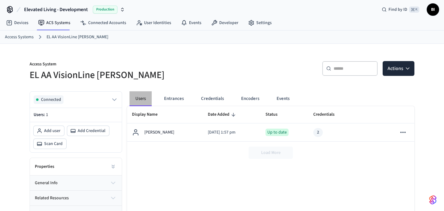
click at [139, 104] on button "Users" at bounding box center [141, 98] width 22 height 15
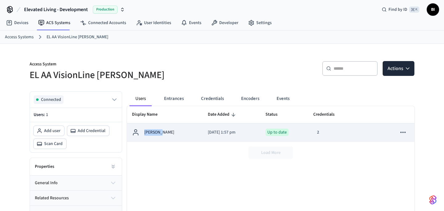
drag, startPoint x: 144, startPoint y: 134, endPoint x: 169, endPoint y: 134, distance: 25.6
click at [169, 134] on div "[PERSON_NAME]" at bounding box center [165, 132] width 66 height 7
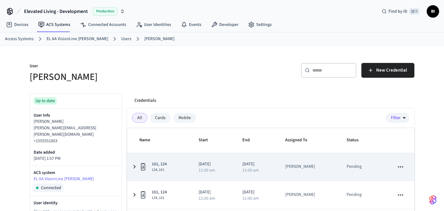
scroll to position [153, 0]
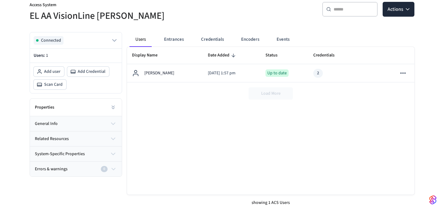
scroll to position [2, 0]
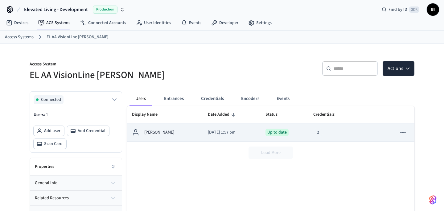
click at [344, 135] on div "2" at bounding box center [336, 132] width 47 height 9
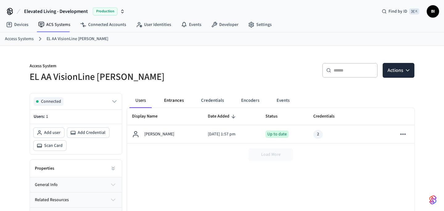
scroll to position [2, 0]
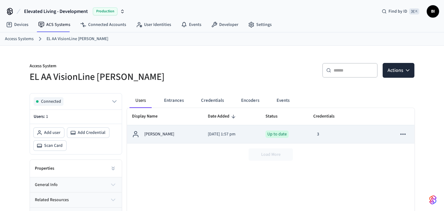
click at [325, 133] on div "3" at bounding box center [336, 134] width 47 height 9
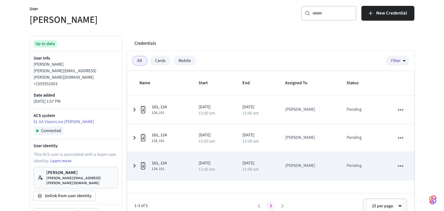
scroll to position [53, 0]
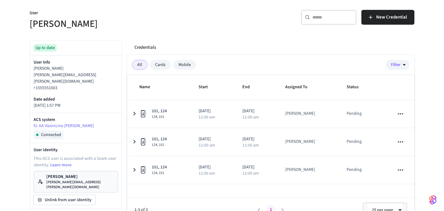
click at [180, 66] on div "Mobile" at bounding box center [184, 65] width 23 height 10
click at [63, 162] on link "Learn more" at bounding box center [60, 165] width 21 height 6
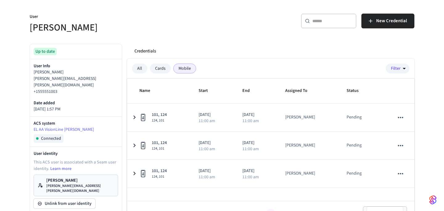
scroll to position [2, 0]
